Goal: Information Seeking & Learning: Understand process/instructions

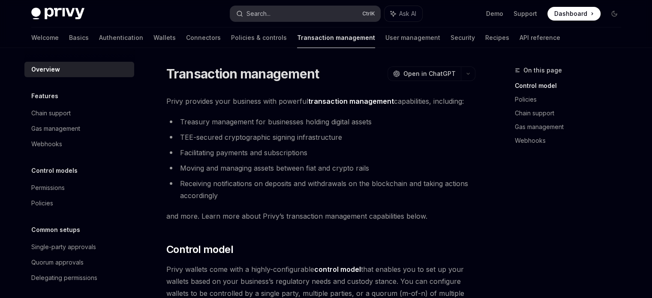
click at [337, 8] on button "Search... Ctrl K" at bounding box center [305, 13] width 150 height 15
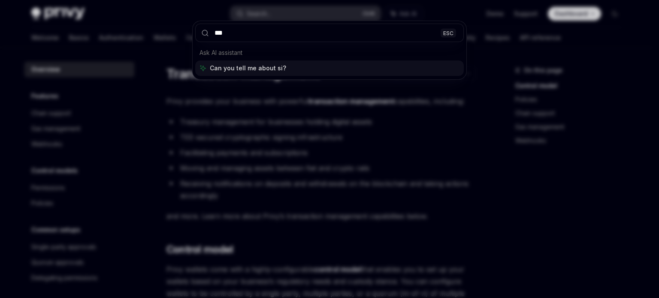
type input "****"
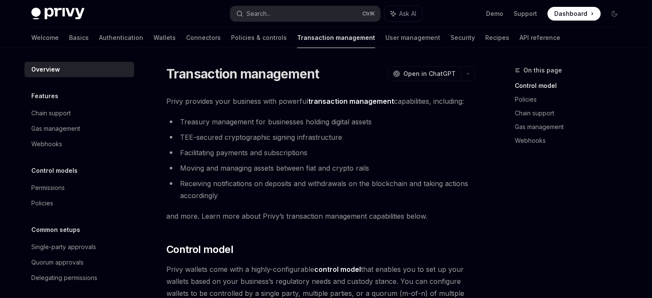
type textarea "*"
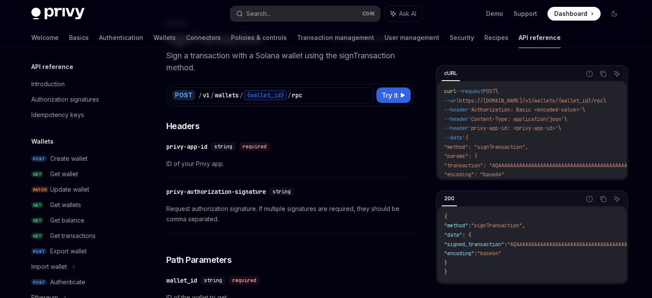
scroll to position [171, 0]
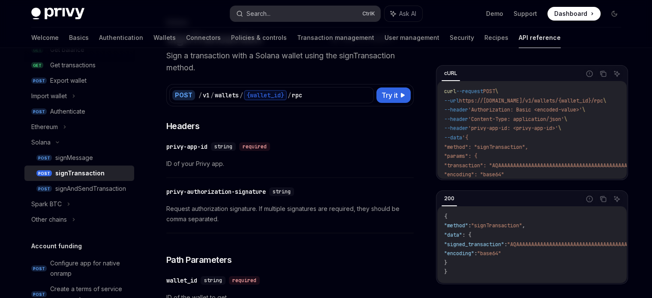
click at [288, 10] on button "Search... Ctrl K" at bounding box center [305, 13] width 150 height 15
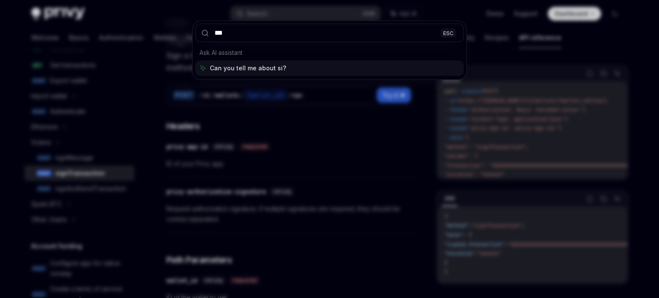
type input "****"
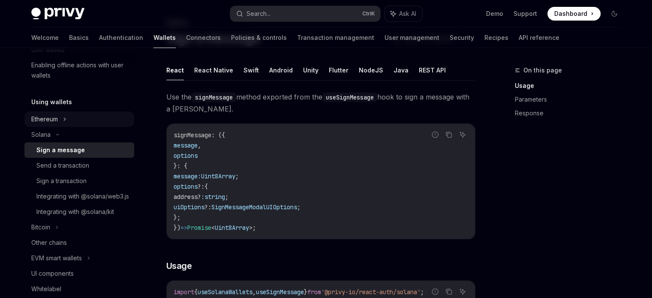
click at [48, 117] on div "Ethereum" at bounding box center [44, 119] width 27 height 10
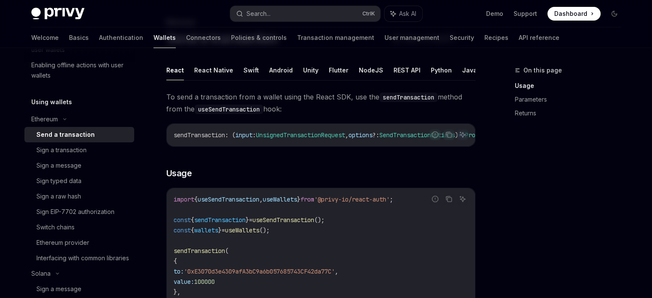
click at [64, 132] on div "Send a transaction" at bounding box center [65, 134] width 58 height 10
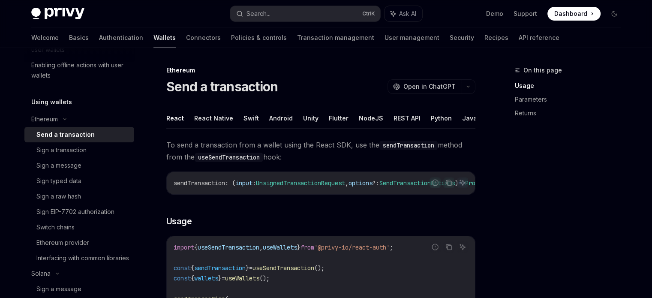
click at [50, 104] on h5 "Using wallets" at bounding box center [51, 102] width 41 height 10
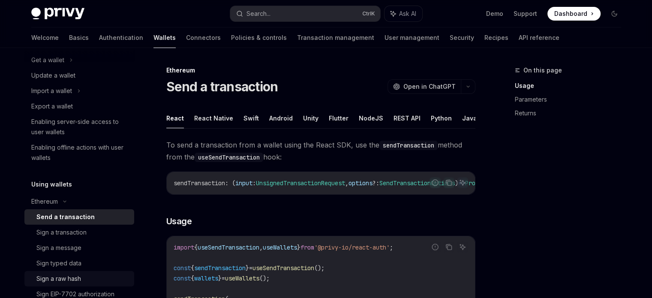
scroll to position [86, 0]
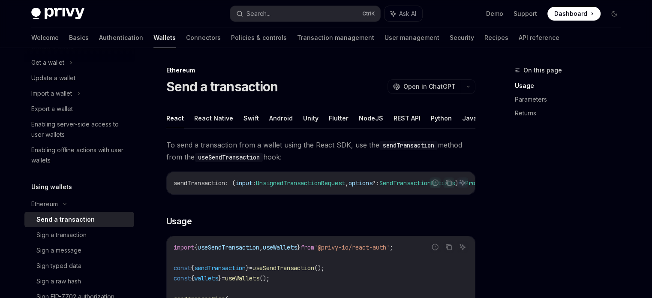
drag, startPoint x: 163, startPoint y: 146, endPoint x: 326, endPoint y: 152, distance: 163.0
click at [326, 152] on span "To send a transaction from a wallet using the React SDK, use the sendTransactio…" at bounding box center [320, 151] width 309 height 24
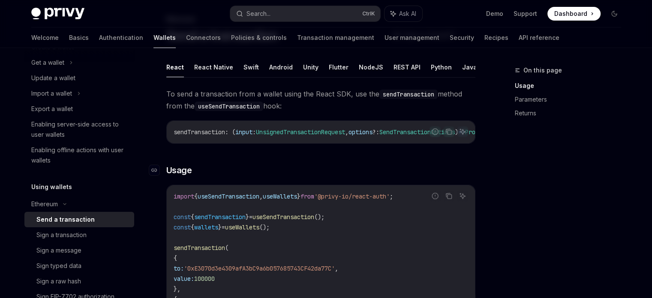
scroll to position [43, 0]
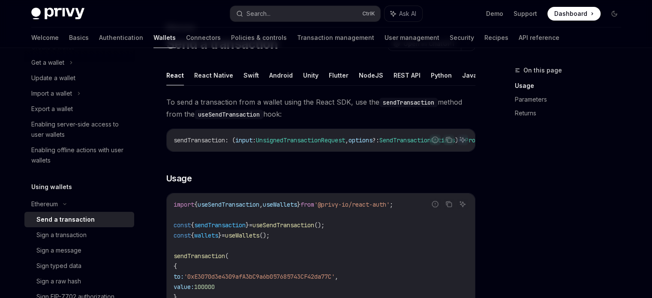
drag, startPoint x: 161, startPoint y: 100, endPoint x: 310, endPoint y: 117, distance: 149.3
click at [310, 117] on span "To send a transaction from a wallet using the React SDK, use the sendTransactio…" at bounding box center [320, 108] width 309 height 24
drag, startPoint x: 310, startPoint y: 117, endPoint x: 163, endPoint y: 104, distance: 146.8
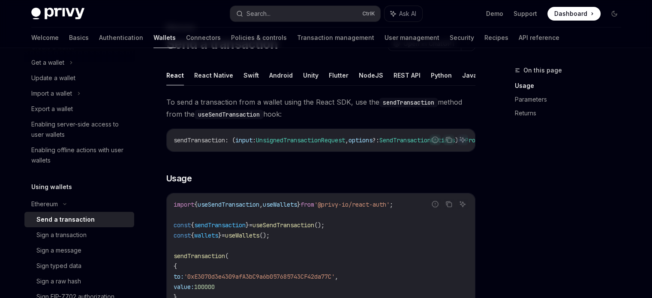
drag, startPoint x: 163, startPoint y: 104, endPoint x: 299, endPoint y: 115, distance: 136.4
click at [299, 115] on span "To send a transaction from a wallet using the React SDK, use the sendTransactio…" at bounding box center [320, 108] width 309 height 24
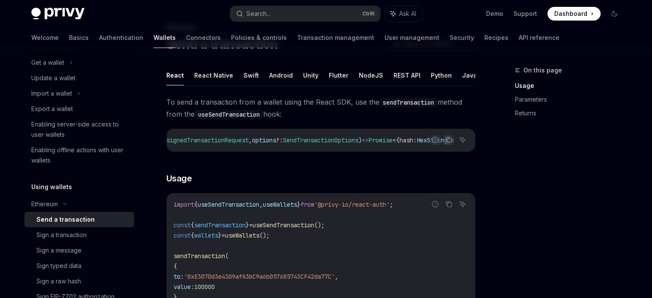
scroll to position [0, 0]
click at [63, 104] on div "Export a wallet" at bounding box center [52, 109] width 42 height 10
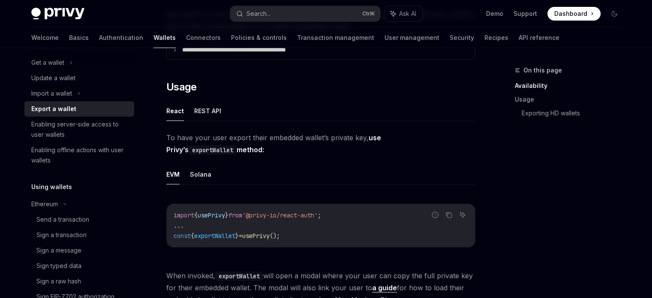
scroll to position [214, 0]
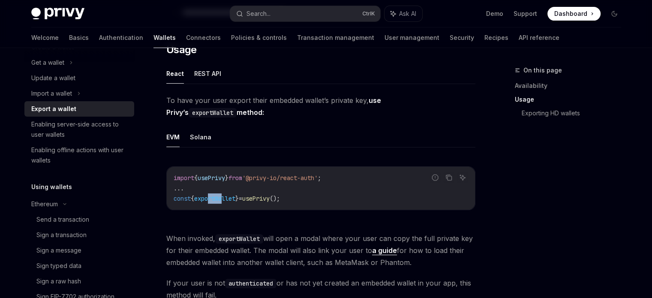
drag, startPoint x: 212, startPoint y: 197, endPoint x: 227, endPoint y: 195, distance: 15.2
click at [226, 196] on span "exportWallet" at bounding box center [214, 199] width 41 height 8
click at [227, 195] on span "exportWallet" at bounding box center [214, 199] width 41 height 8
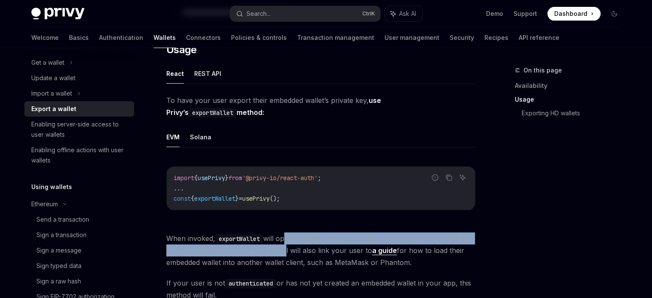
drag, startPoint x: 283, startPoint y: 234, endPoint x: 282, endPoint y: 252, distance: 18.1
click at [282, 252] on span "When invoked, exportWallet will open a modal where your user can copy the full …" at bounding box center [320, 250] width 309 height 36
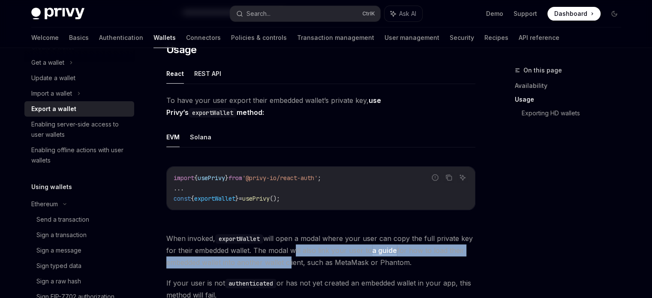
drag, startPoint x: 290, startPoint y: 247, endPoint x: 290, endPoint y: 264, distance: 16.7
click at [290, 264] on span "When invoked, exportWallet will open a modal where your user can copy the full …" at bounding box center [320, 250] width 309 height 36
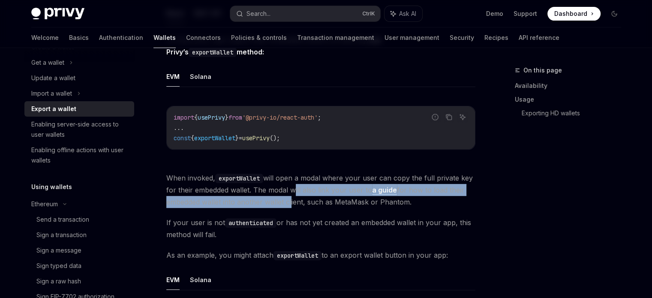
scroll to position [300, 0]
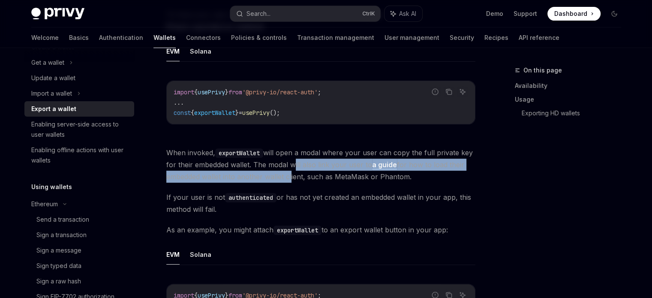
drag, startPoint x: 324, startPoint y: 193, endPoint x: 324, endPoint y: 208, distance: 15.0
click at [324, 208] on span "If your user is not authenticated or has not yet created an embedded wallet in …" at bounding box center [320, 203] width 309 height 24
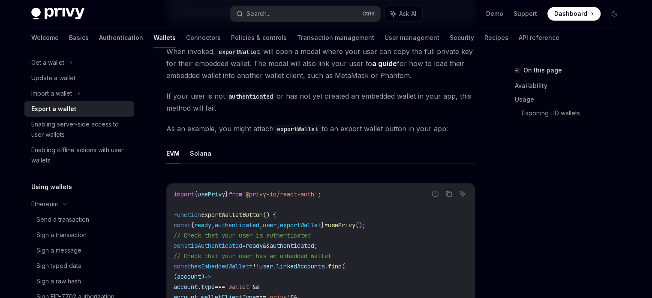
scroll to position [429, 0]
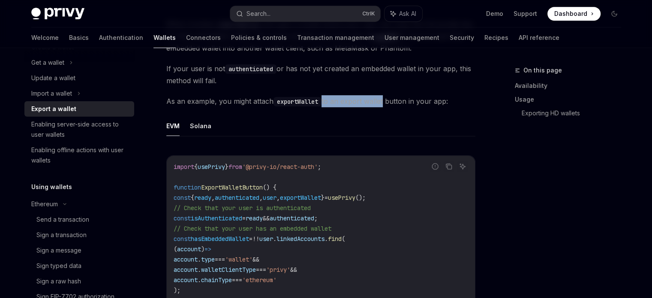
drag, startPoint x: 383, startPoint y: 98, endPoint x: 319, endPoint y: 94, distance: 63.6
click at [319, 95] on span "As an example, you might attach exportWallet to an export wallet button in your…" at bounding box center [320, 101] width 309 height 12
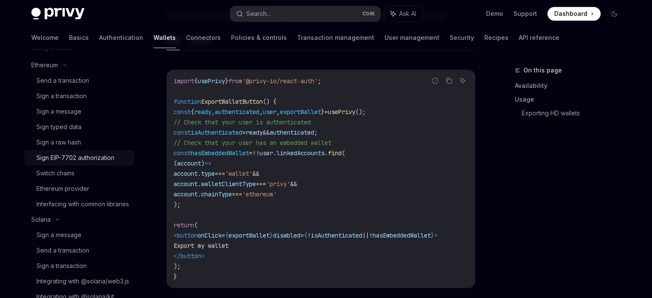
scroll to position [257, 0]
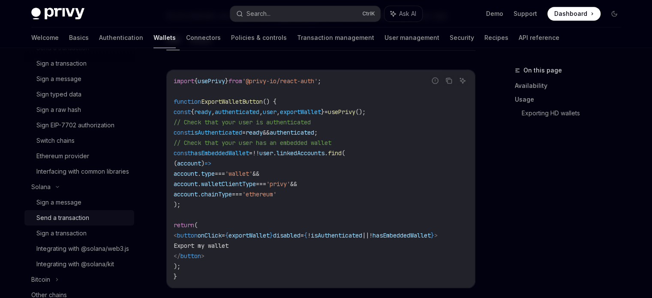
click at [60, 223] on div "Send a transaction" at bounding box center [62, 218] width 53 height 10
type textarea "*"
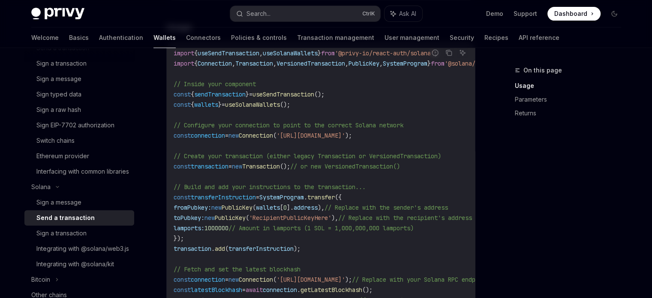
scroll to position [343, 0]
